Goal: Information Seeking & Learning: Check status

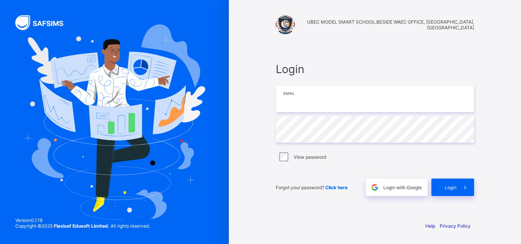
type input "**********"
click at [457, 186] on span at bounding box center [465, 188] width 18 height 18
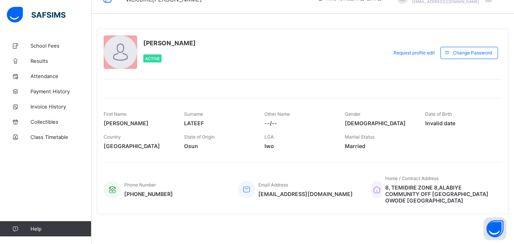
scroll to position [17, 0]
click at [495, 226] on button "Open asap" at bounding box center [495, 229] width 23 height 23
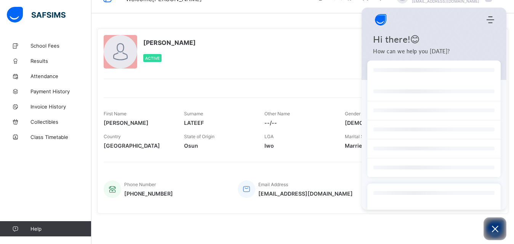
click at [394, 75] on div "Hi there!😊 How can we help you [DATE]?" at bounding box center [434, 55] width 145 height 42
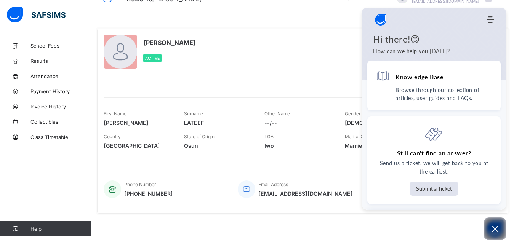
click at [436, 47] on div "Hi there!😊 How can we help you [DATE]?" at bounding box center [434, 55] width 145 height 42
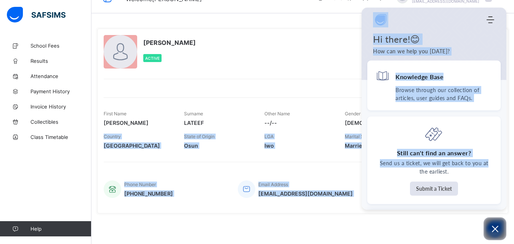
drag, startPoint x: 507, startPoint y: 94, endPoint x: 503, endPoint y: 130, distance: 36.4
click at [503, 130] on body "Welcome [PERSON_NAME] Term / [DATE]-[DATE] [PERSON_NAME] [EMAIL_ADDRESS][DOMAIN…" at bounding box center [257, 114] width 514 height 262
click at [500, 122] on div "Knowledge Base Browse through our collection of articles, user guides and FAQs.…" at bounding box center [434, 135] width 145 height 149
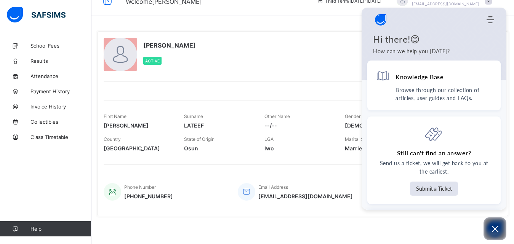
scroll to position [15, 0]
click at [504, 105] on div "Knowledge Base Browse through our collection of articles, user guides and FAQs.…" at bounding box center [434, 135] width 145 height 149
click at [491, 15] on div "Home Knowledge Base Submit Ticket" at bounding box center [434, 19] width 145 height 15
click at [399, 42] on h1 "Hi there!😊" at bounding box center [434, 39] width 122 height 11
click at [458, 97] on p "Browse through our collection of articles, user guides and FAQs." at bounding box center [444, 94] width 97 height 16
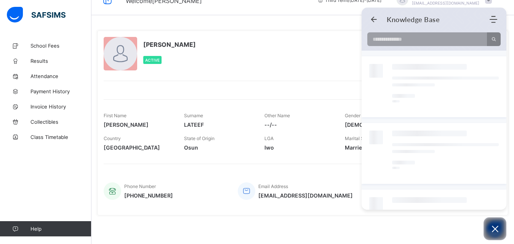
click at [400, 88] on div at bounding box center [445, 87] width 107 height 46
click at [373, 18] on use "Back" at bounding box center [374, 20] width 6 height 6
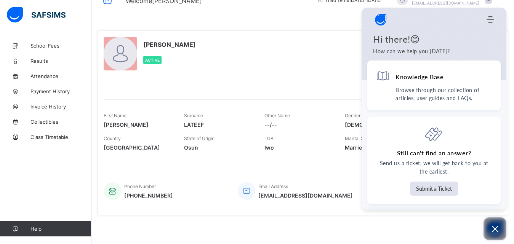
click at [493, 228] on icon "Open asap" at bounding box center [496, 230] width 10 height 10
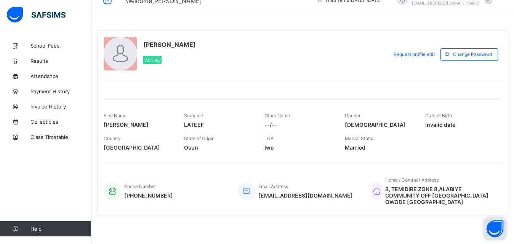
click at [493, 228] on button "Open asap" at bounding box center [495, 229] width 23 height 23
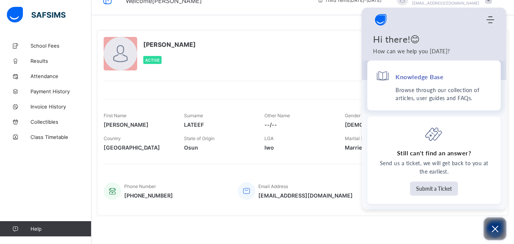
click at [446, 90] on p "Browse through our collection of articles, user guides and FAQs." at bounding box center [444, 94] width 97 height 16
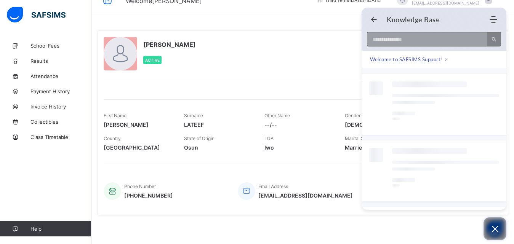
click at [435, 42] on input at bounding box center [424, 39] width 115 height 14
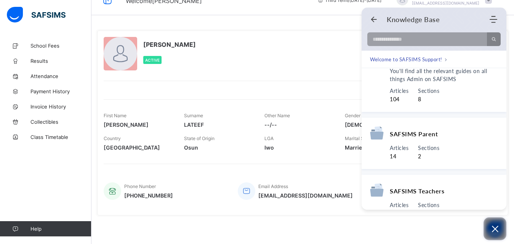
scroll to position [30, 0]
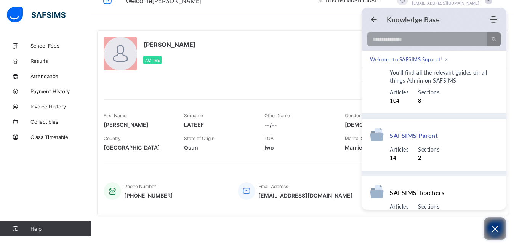
click at [412, 141] on div "SAFSIMS Parent" at bounding box center [434, 137] width 128 height 18
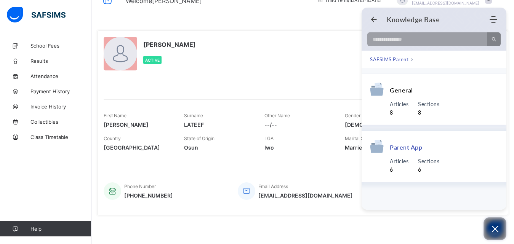
scroll to position [0, 0]
click at [407, 104] on span "Articles" at bounding box center [399, 104] width 19 height 8
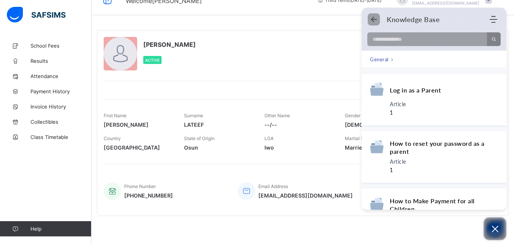
click at [374, 19] on icon "Back" at bounding box center [374, 20] width 8 height 8
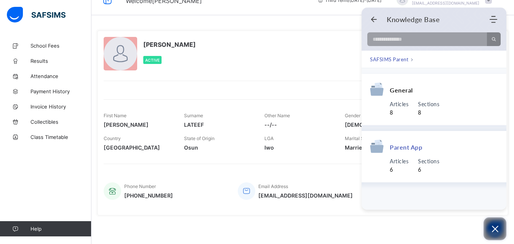
click at [404, 151] on span "Parent App" at bounding box center [406, 147] width 32 height 8
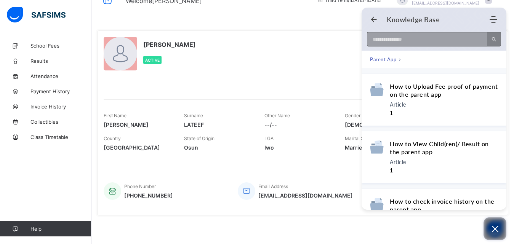
click at [386, 40] on input at bounding box center [424, 39] width 115 height 14
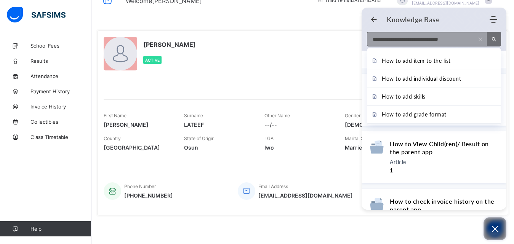
type input "**********"
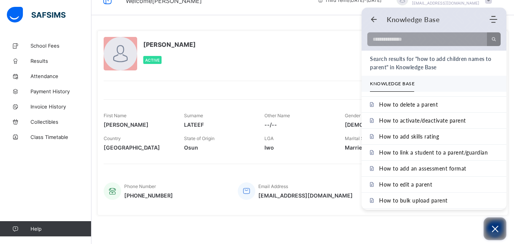
scroll to position [65, 0]
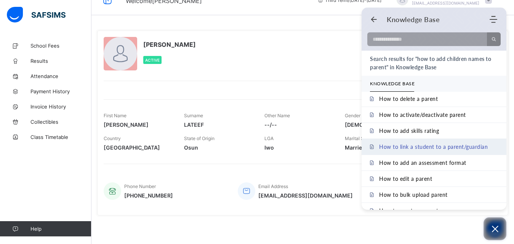
click at [451, 148] on span "How to link a student to a parent/guardian" at bounding box center [433, 147] width 109 height 6
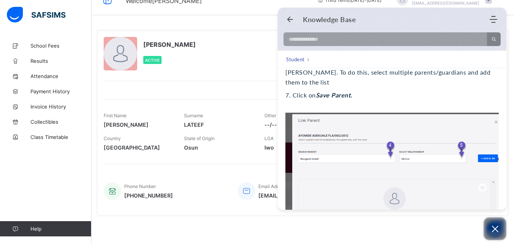
scroll to position [330, 0]
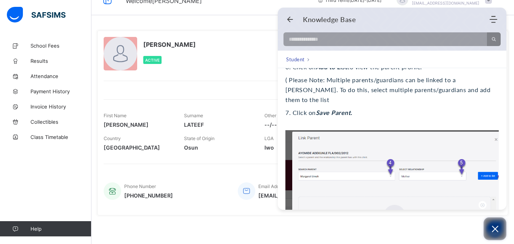
click at [497, 230] on icon "Open asap" at bounding box center [496, 230] width 10 height 10
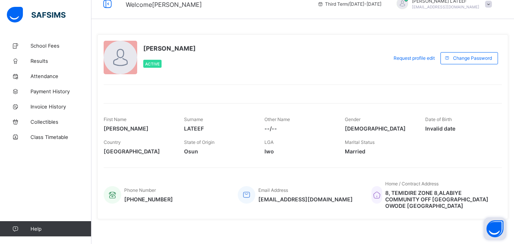
scroll to position [0, 0]
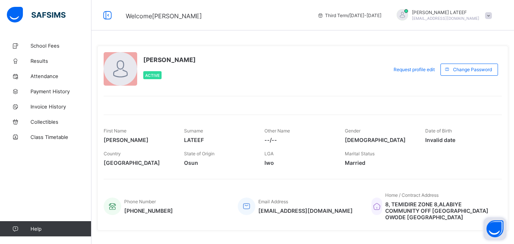
click at [489, 225] on button "Open asap" at bounding box center [495, 229] width 23 height 23
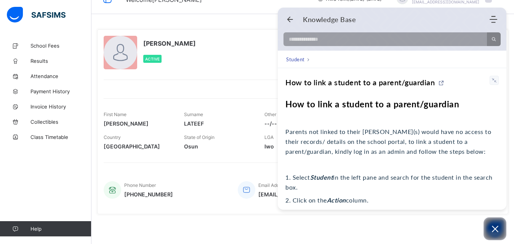
scroll to position [17, 0]
click at [494, 229] on icon "Open asap" at bounding box center [496, 230] width 10 height 10
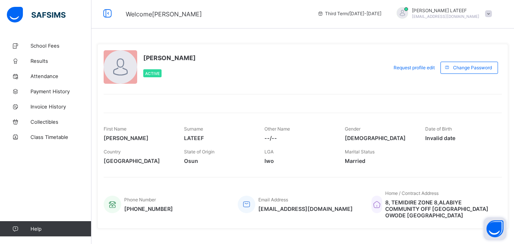
scroll to position [0, 0]
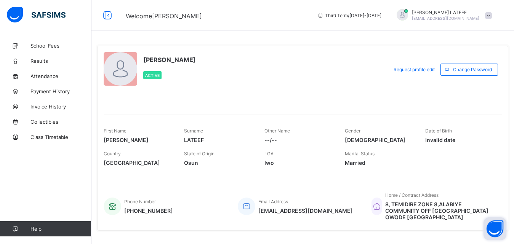
click at [119, 74] on div at bounding box center [121, 69] width 34 height 34
click at [55, 61] on span "Results" at bounding box center [60, 61] width 61 height 6
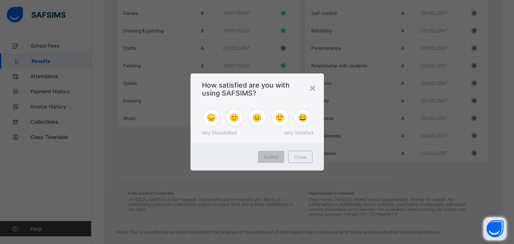
scroll to position [770, 0]
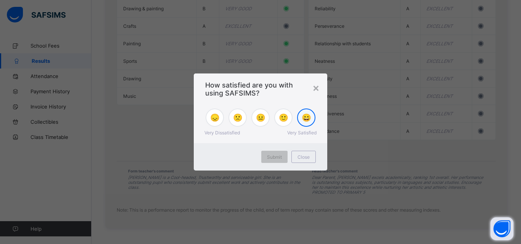
click at [308, 120] on span "😄" at bounding box center [307, 117] width 10 height 9
click at [274, 159] on span "Submit" at bounding box center [274, 157] width 15 height 6
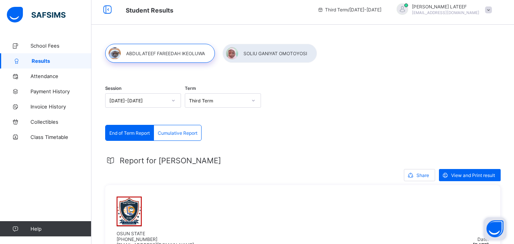
scroll to position [0, 0]
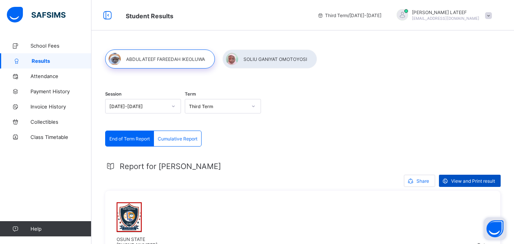
click at [478, 179] on span "View and Print result" at bounding box center [473, 181] width 44 height 6
